Goal: Information Seeking & Learning: Learn about a topic

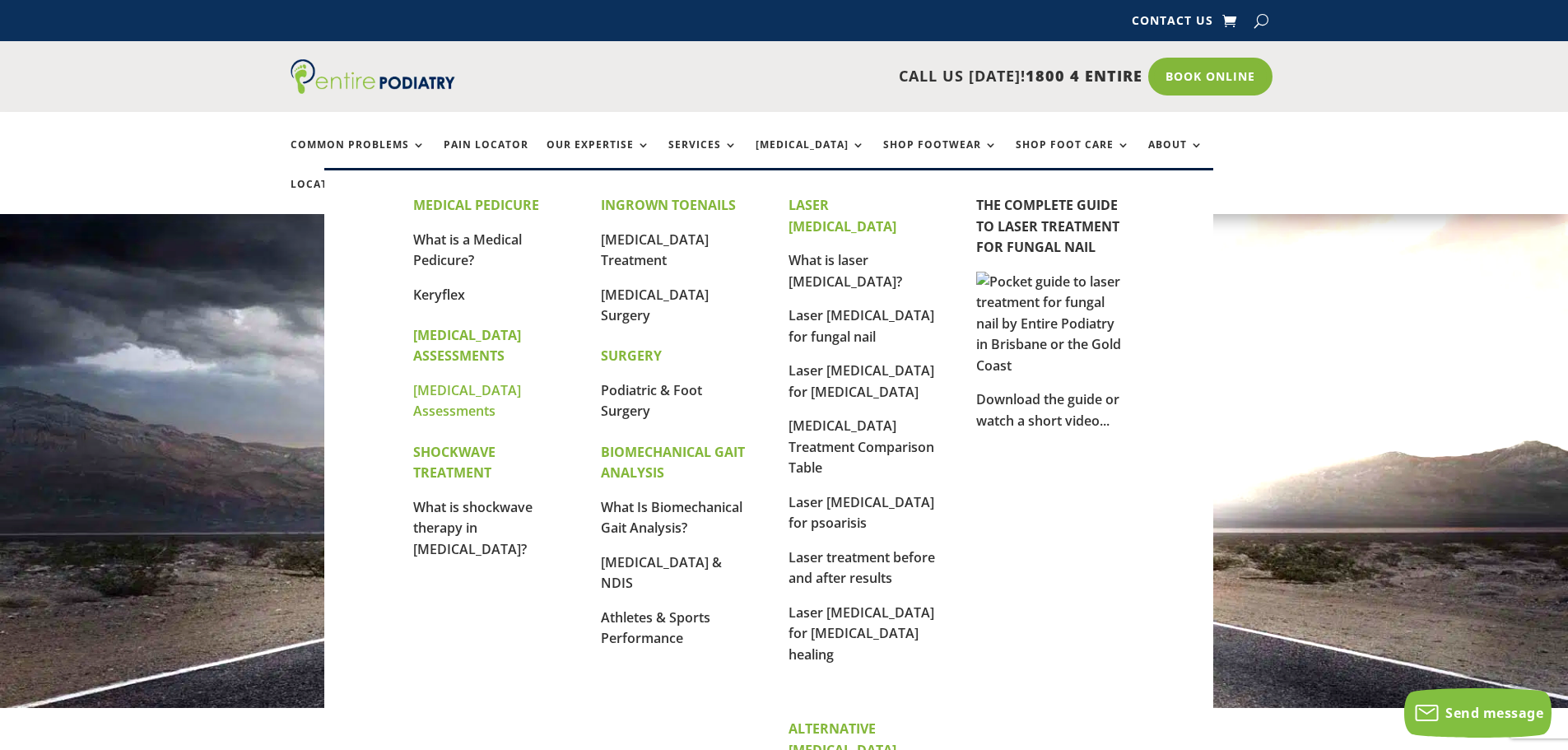
click at [449, 397] on link "[MEDICAL_DATA] Assessments" at bounding box center [467, 400] width 108 height 39
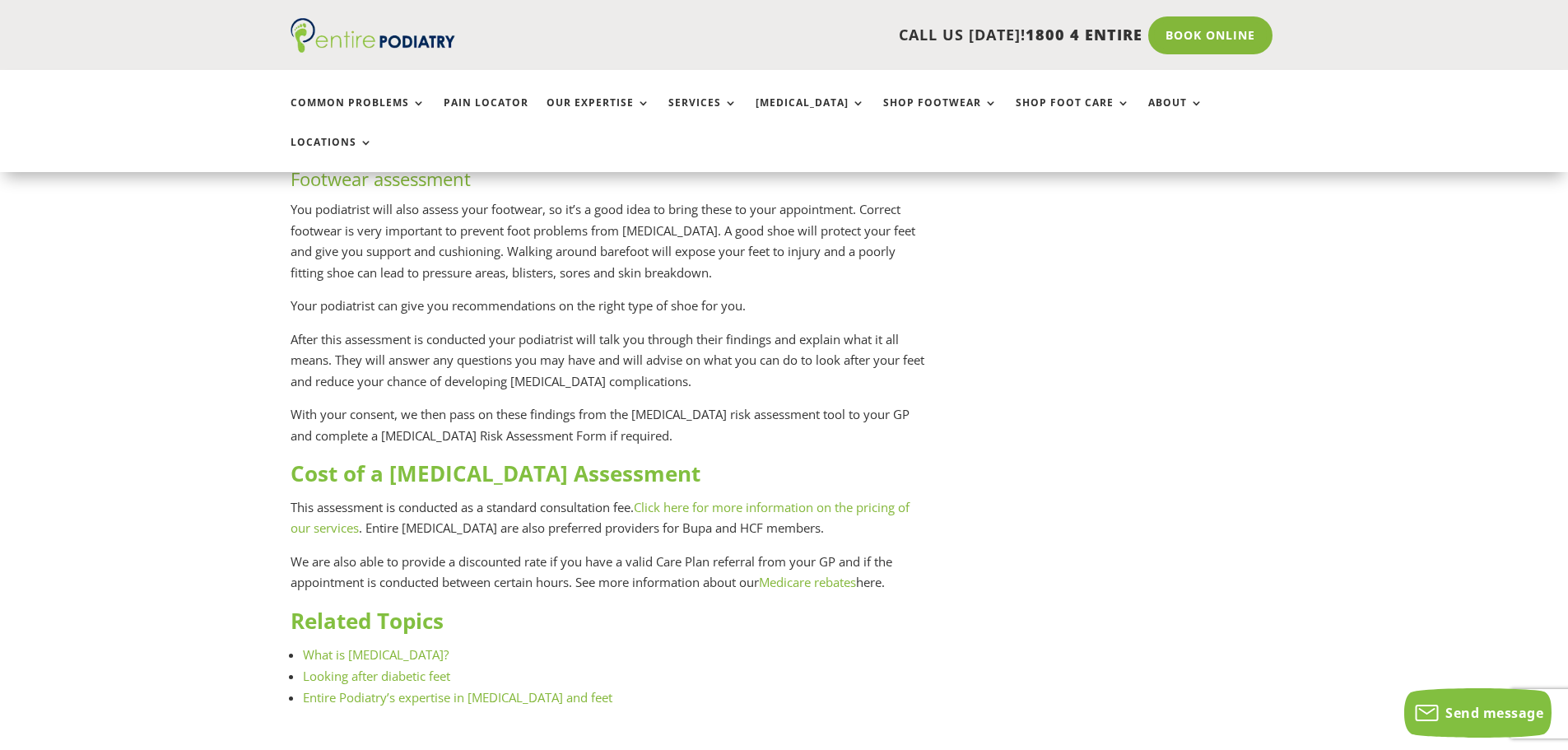
scroll to position [2305, 0]
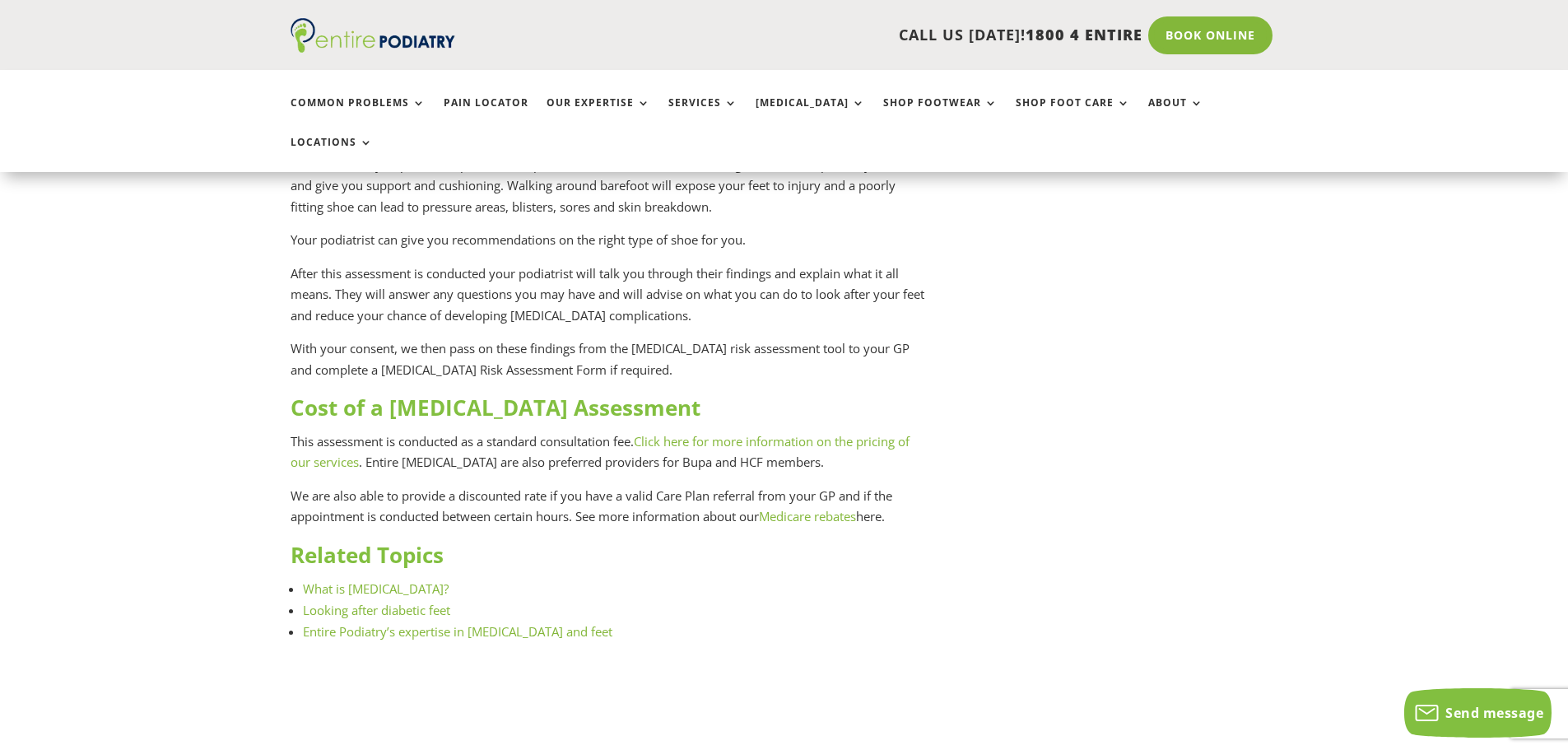
click at [855, 433] on link "Click here for more information on the pricing of our services" at bounding box center [600, 451] width 619 height 38
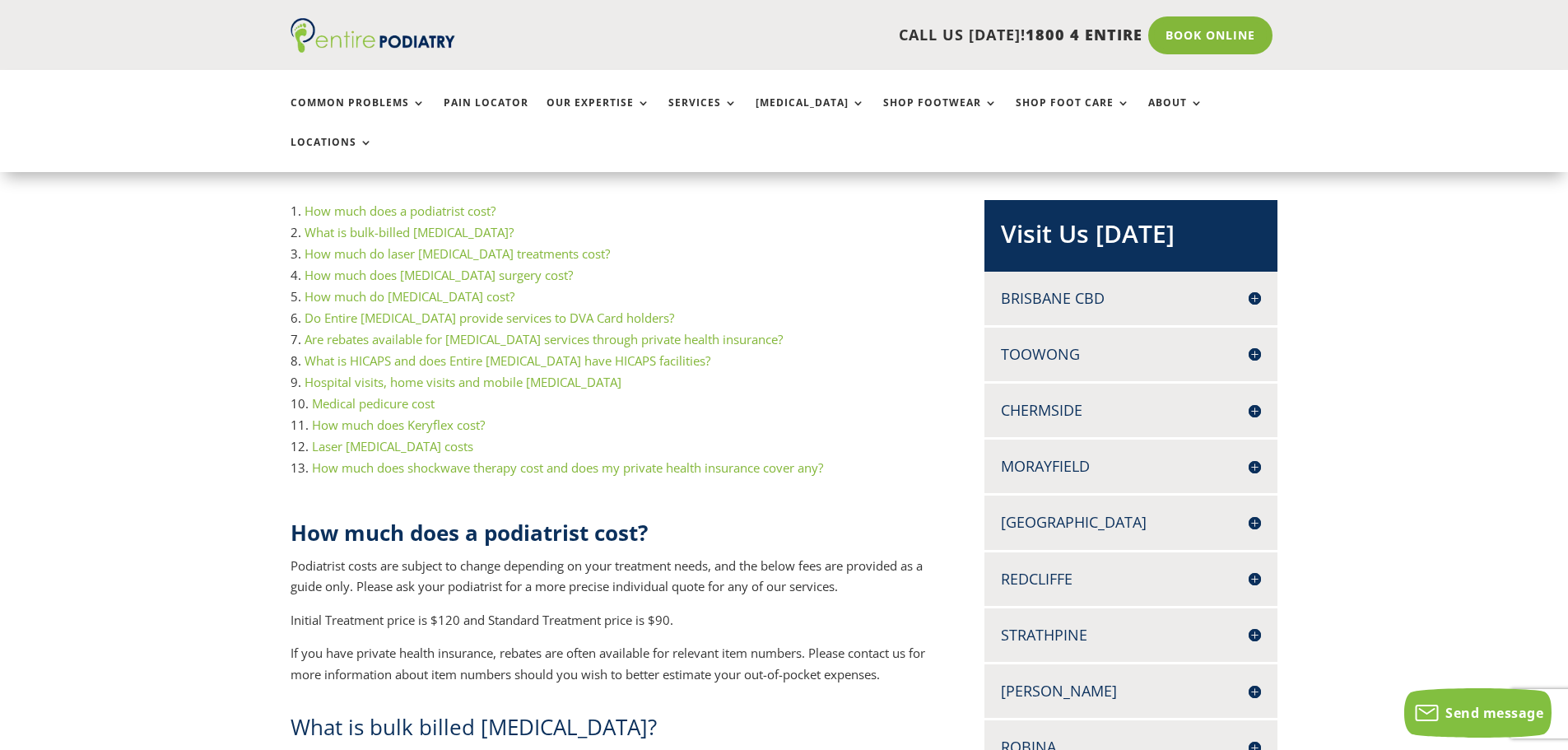
scroll to position [330, 0]
click at [1033, 399] on h4 "Chermside" at bounding box center [1130, 409] width 260 height 20
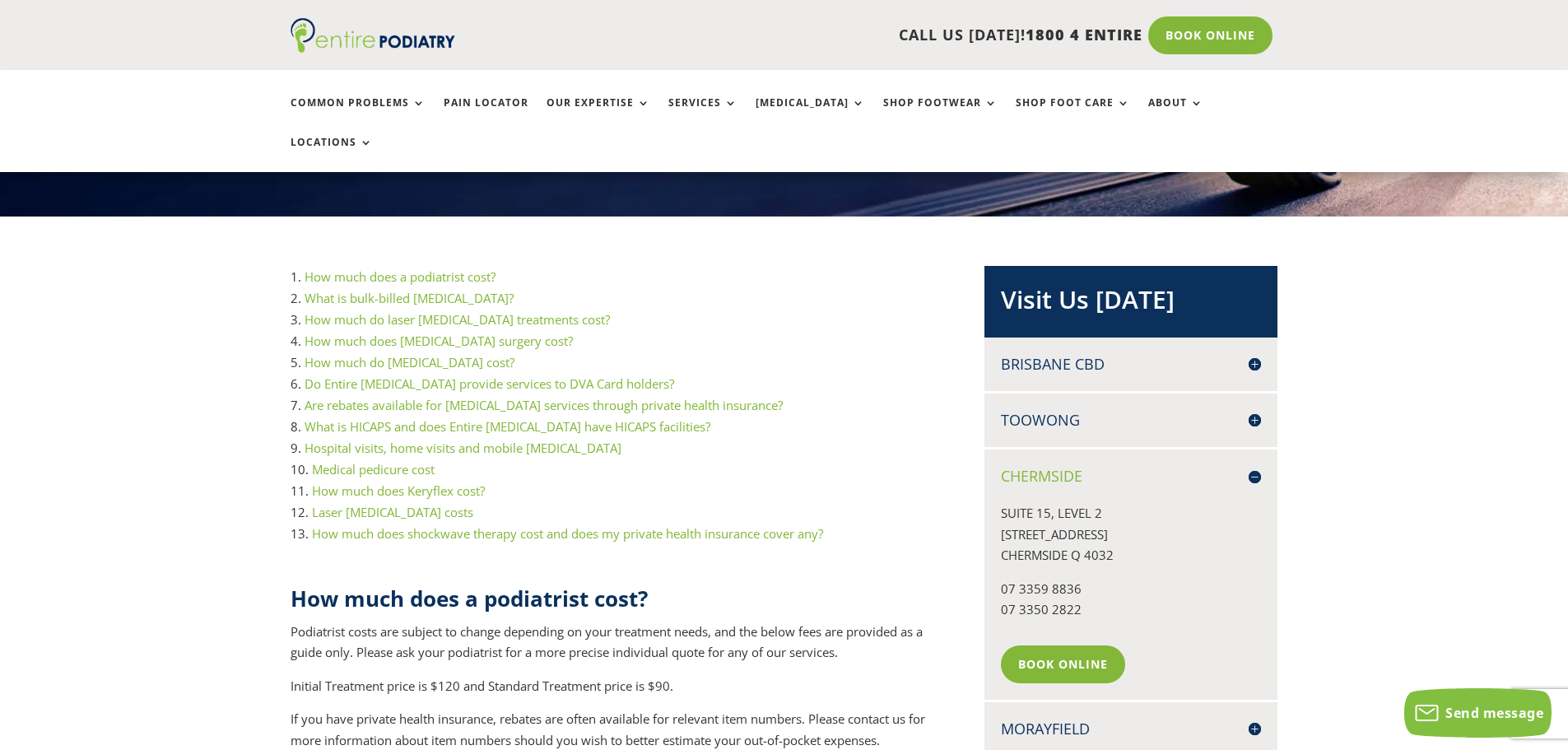
scroll to position [264, 0]
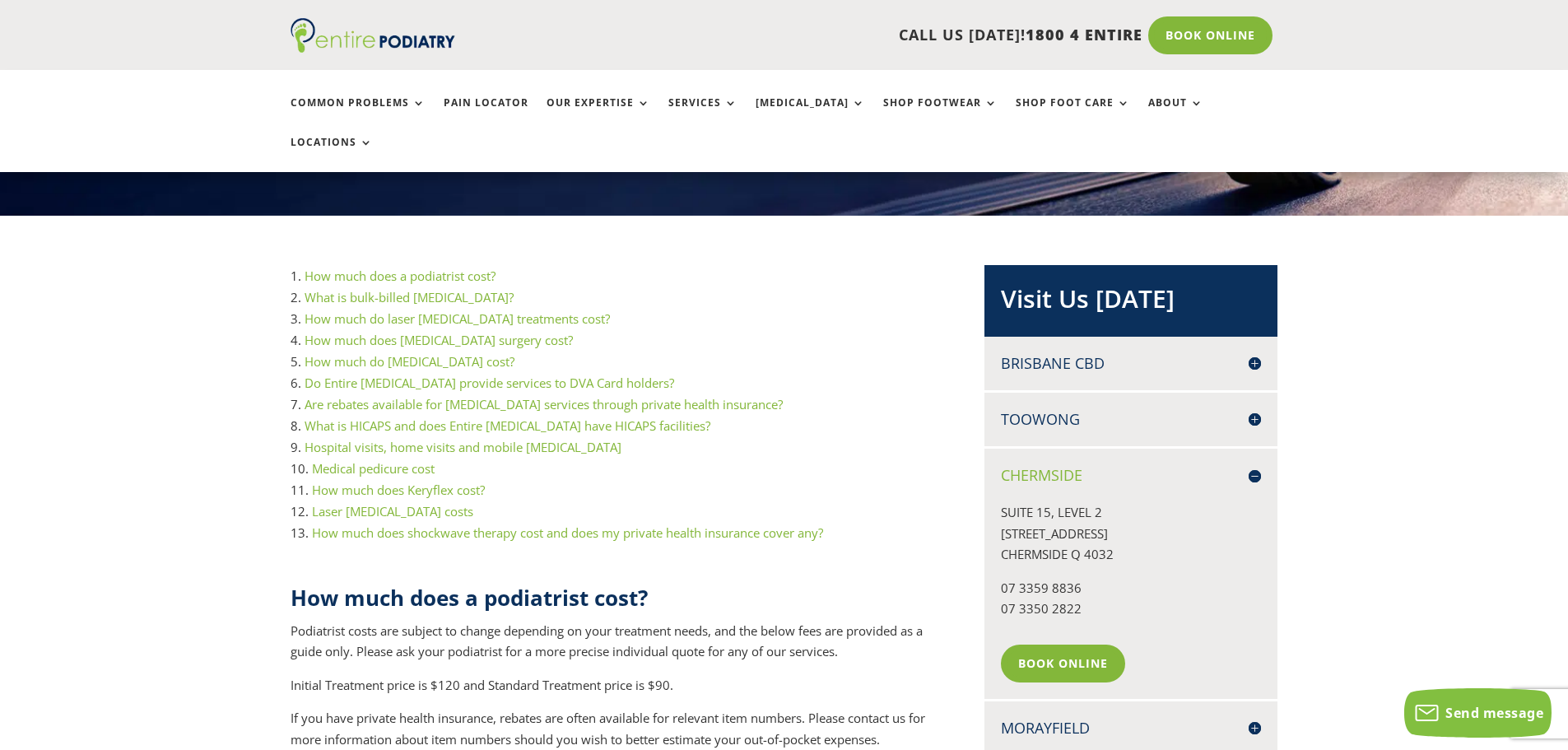
click at [378, 289] on link "What is bulk-billed [MEDICAL_DATA]?" at bounding box center [409, 298] width 209 height 16
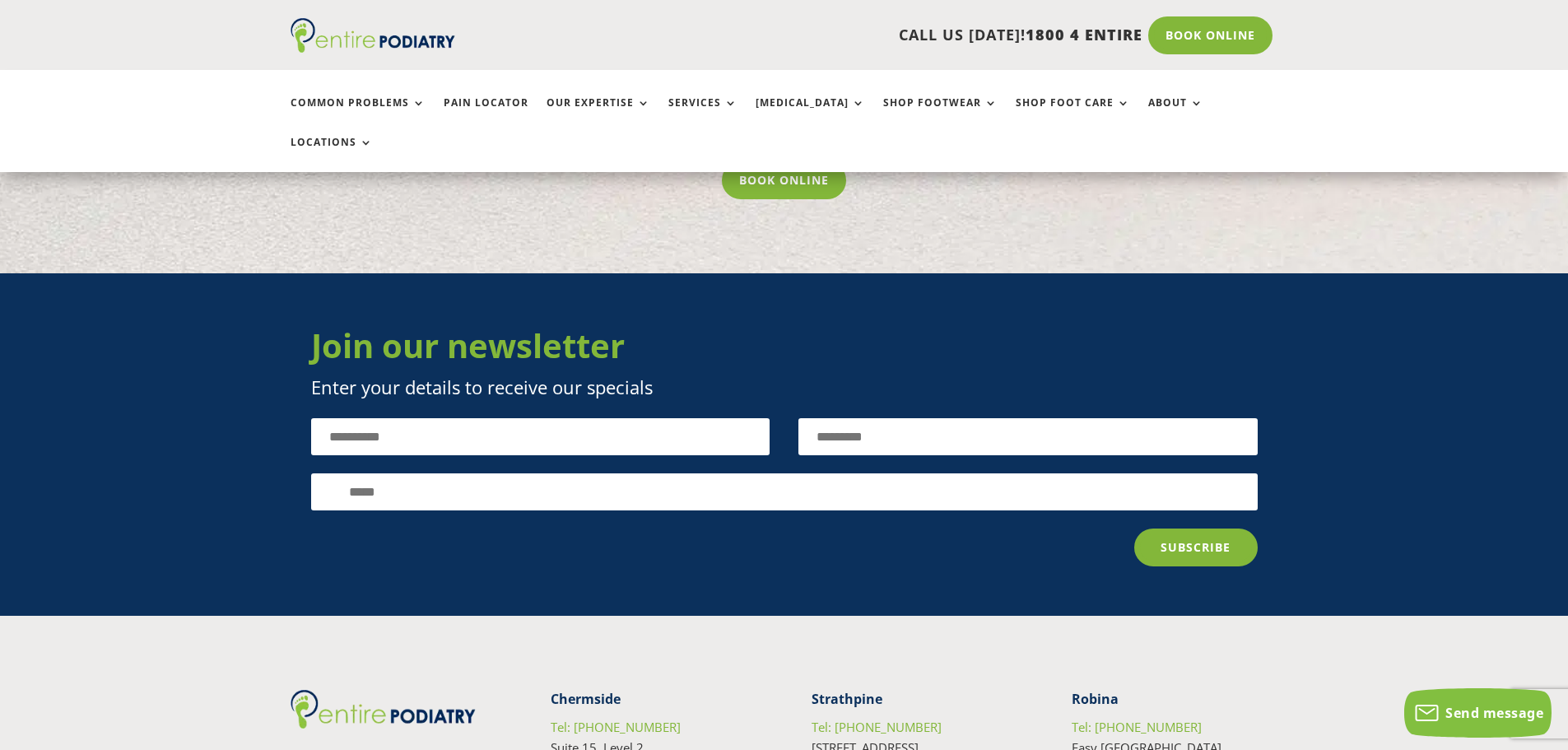
scroll to position [8710, 0]
